Goal: Navigation & Orientation: Understand site structure

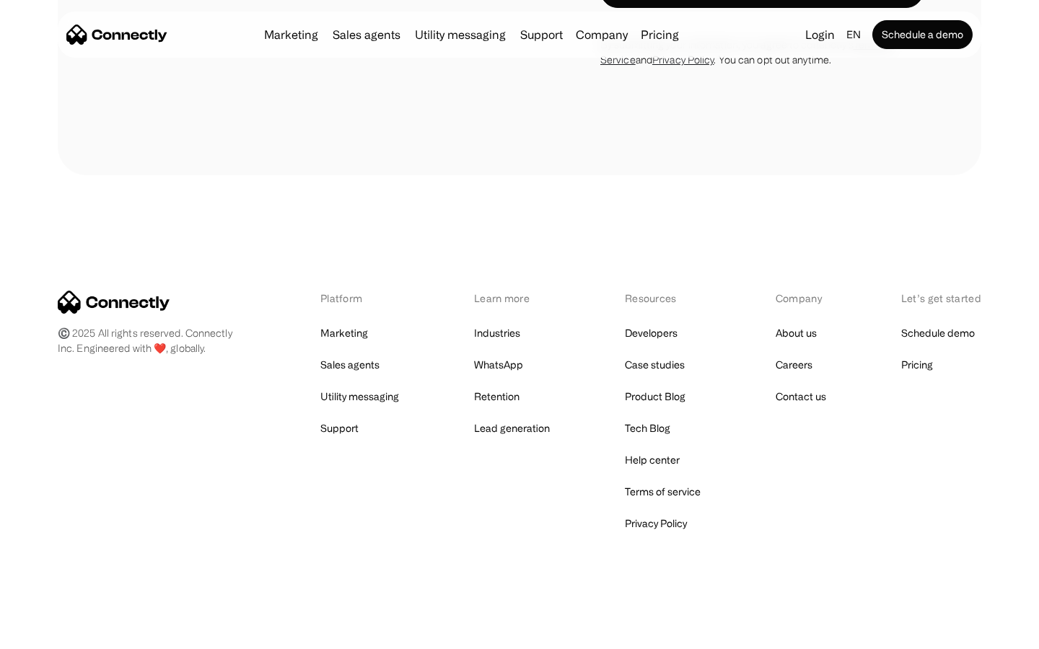
scroll to position [4686, 0]
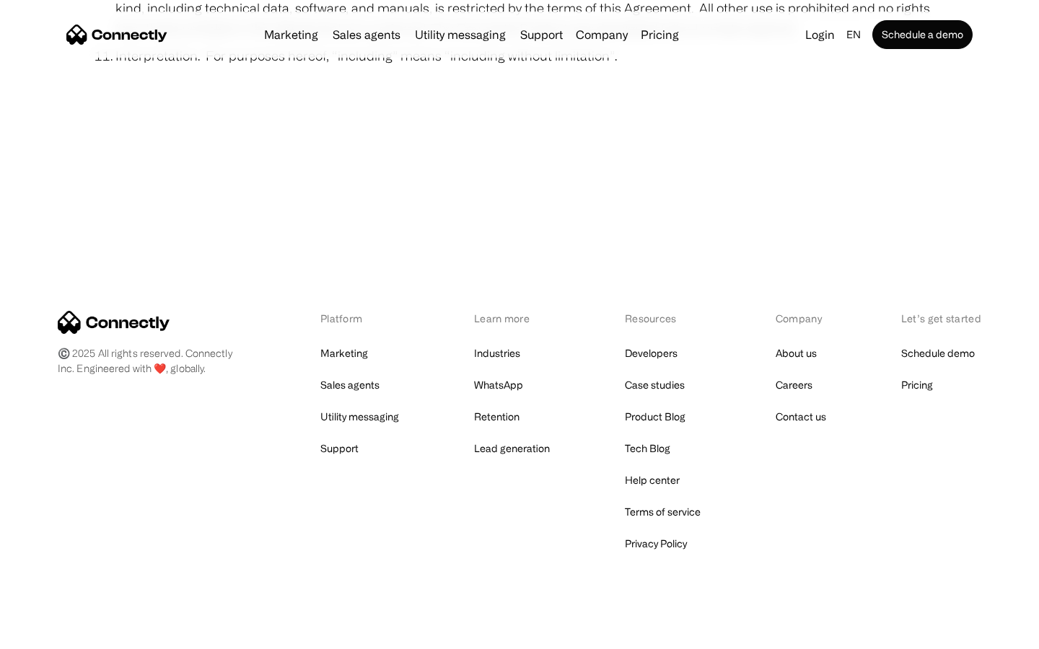
scroll to position [5300, 0]
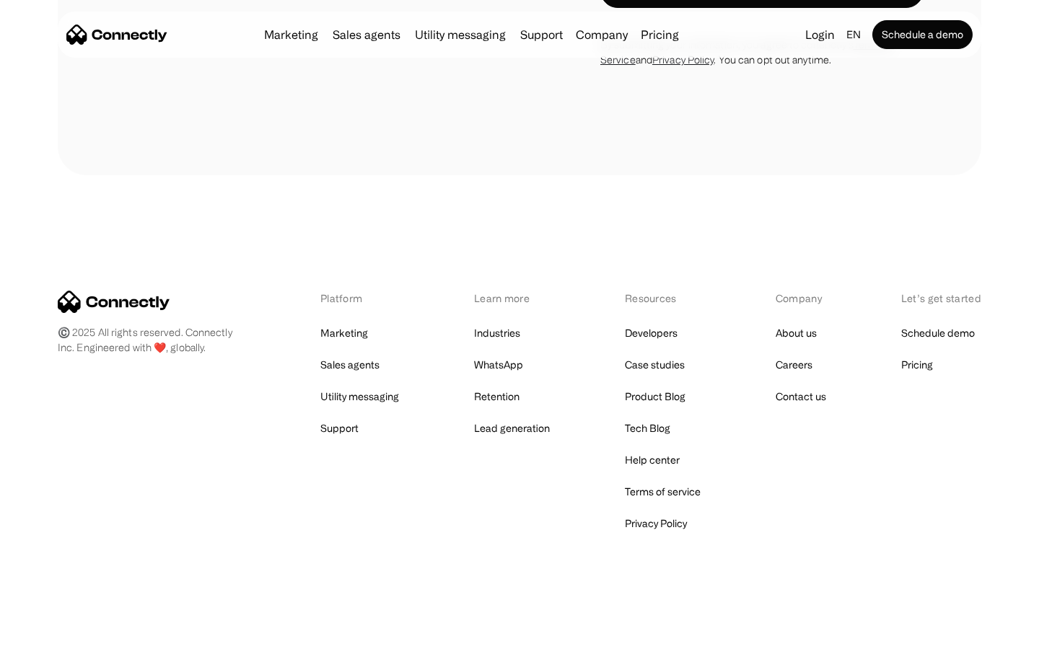
scroll to position [1218, 0]
